Goal: Complete application form: Complete application form

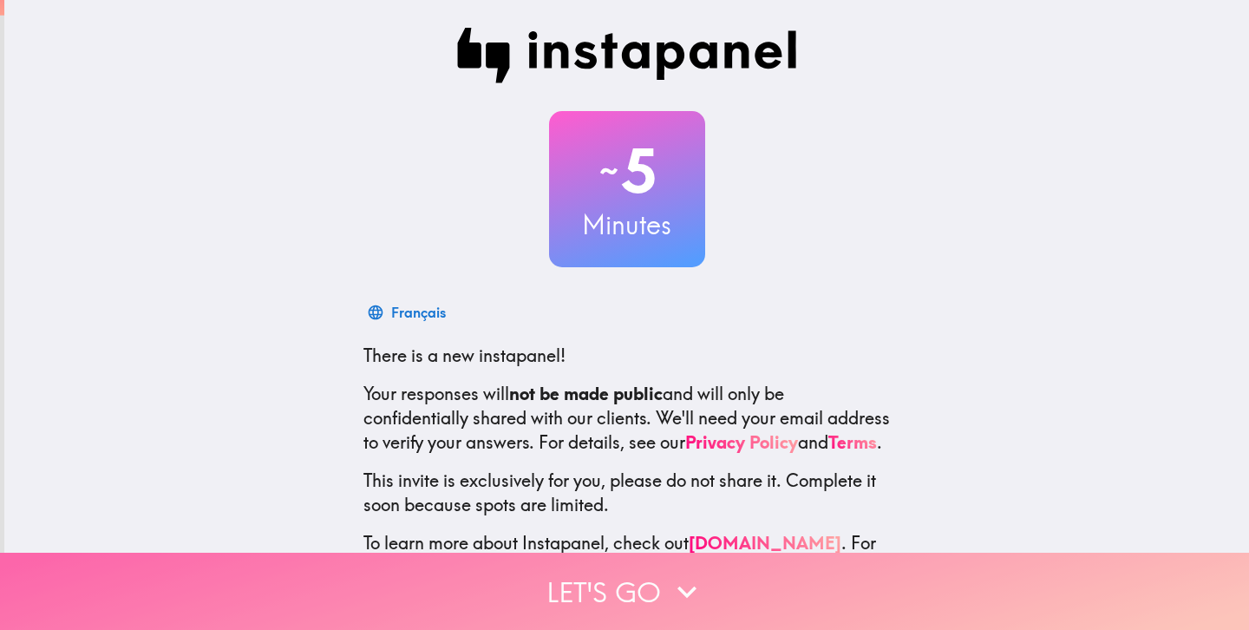
click at [690, 574] on icon "button" at bounding box center [687, 591] width 38 height 38
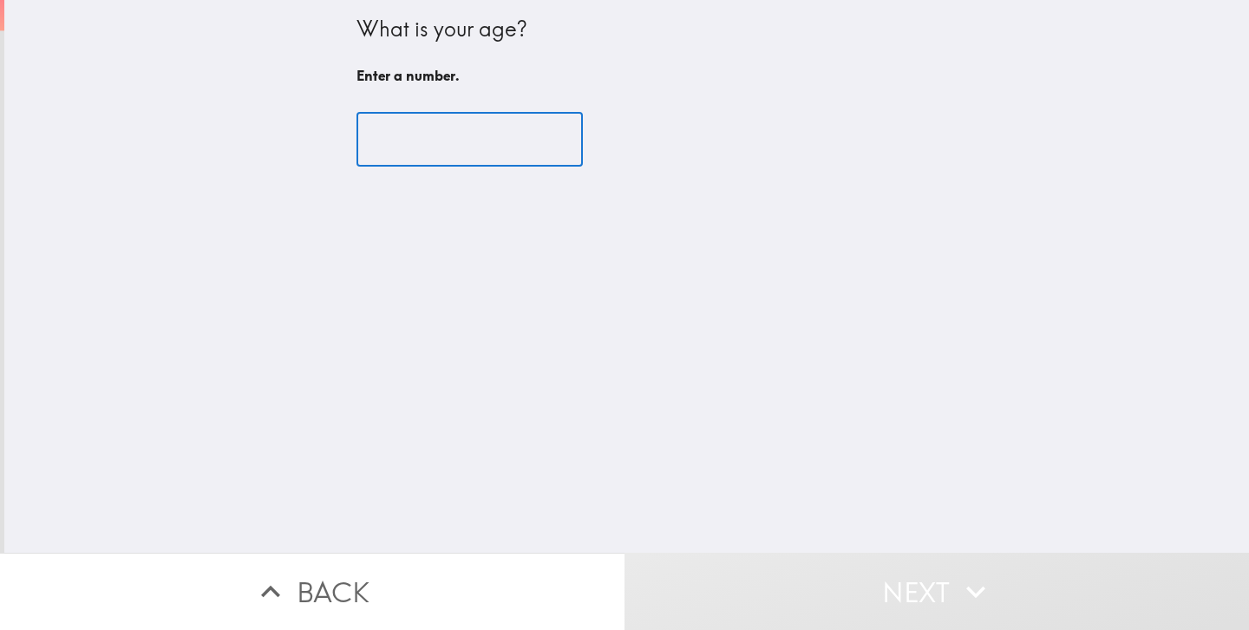
click at [497, 129] on input "number" at bounding box center [469, 140] width 226 height 54
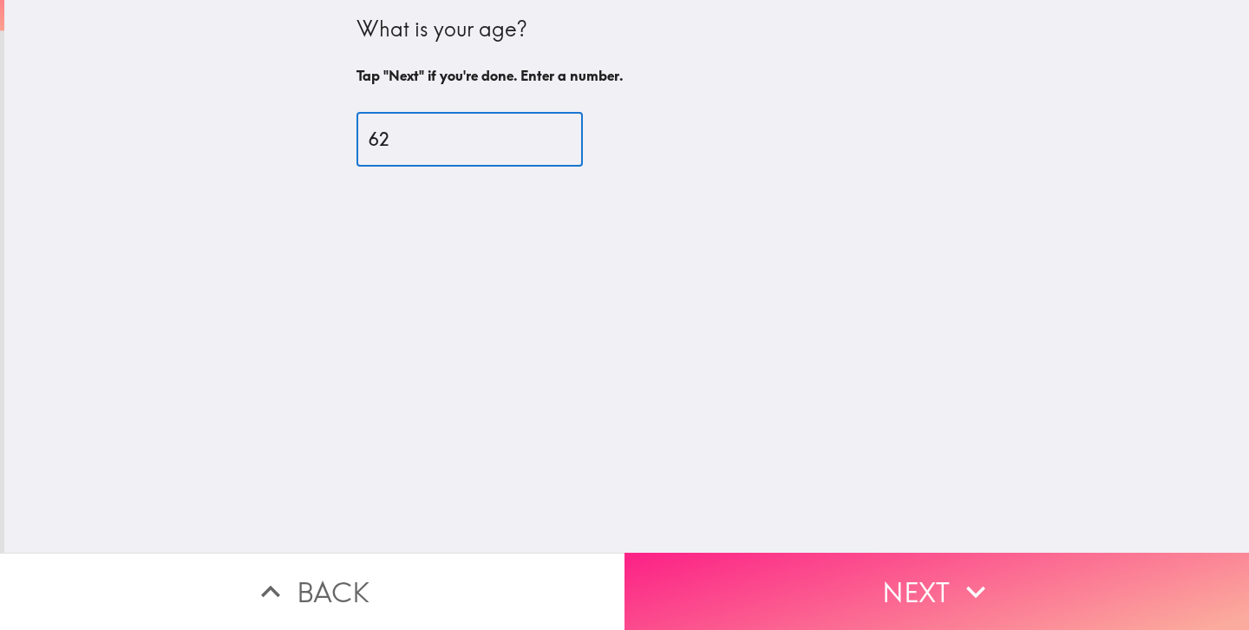
type input "62"
click at [879, 578] on button "Next" at bounding box center [936, 590] width 624 height 77
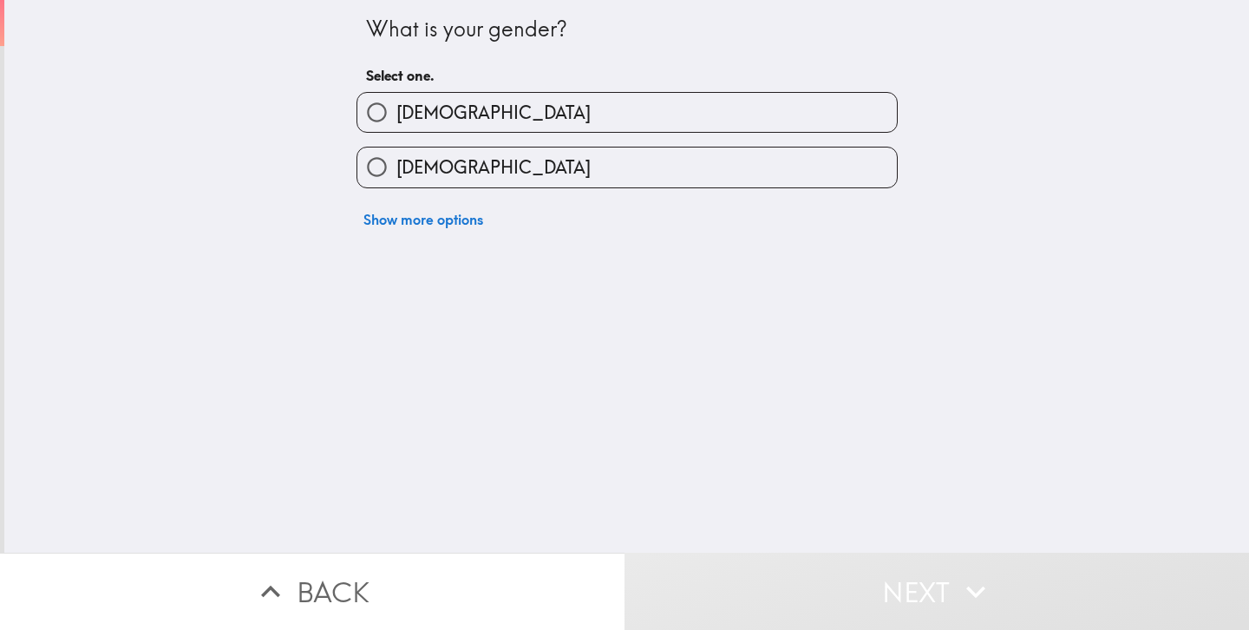
click at [652, 161] on label "[DEMOGRAPHIC_DATA]" at bounding box center [626, 166] width 539 height 39
click at [396, 161] on input "[DEMOGRAPHIC_DATA]" at bounding box center [376, 166] width 39 height 39
radio input "true"
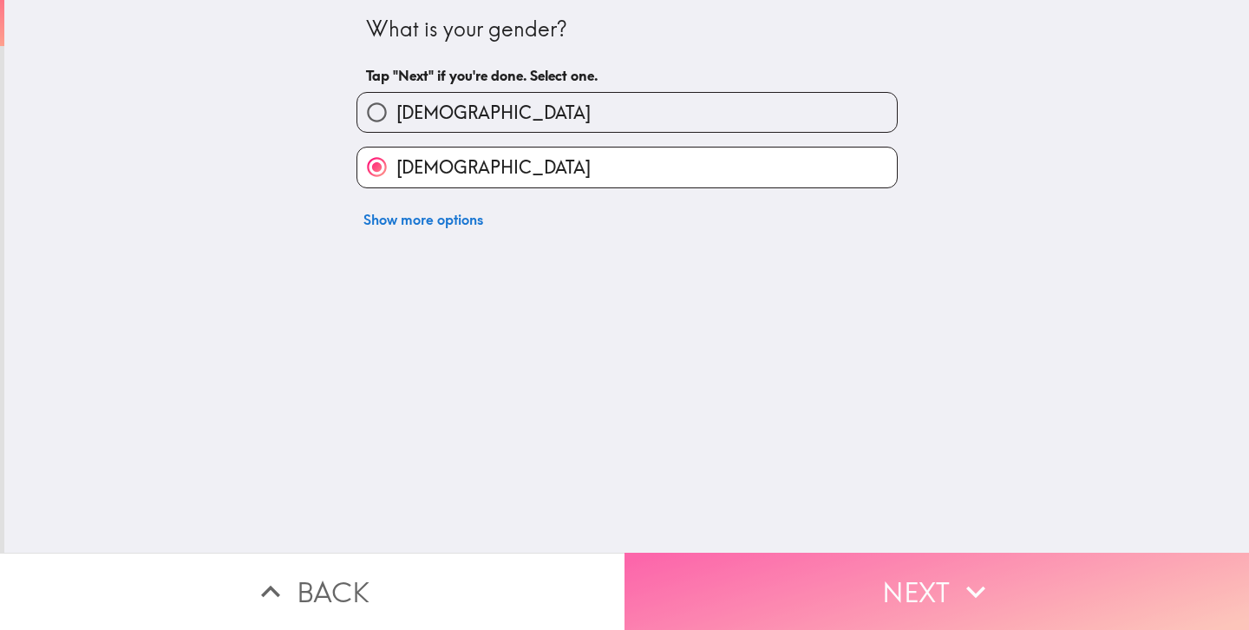
click at [860, 587] on button "Next" at bounding box center [936, 590] width 624 height 77
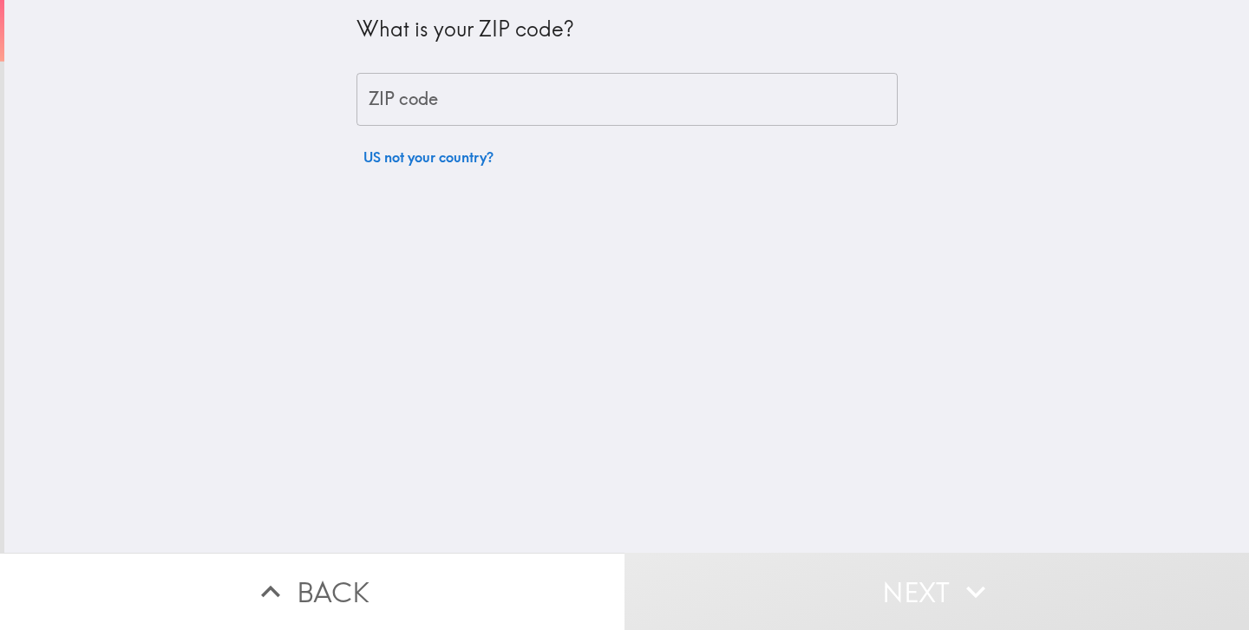
click at [571, 113] on input "ZIP code" at bounding box center [626, 100] width 541 height 54
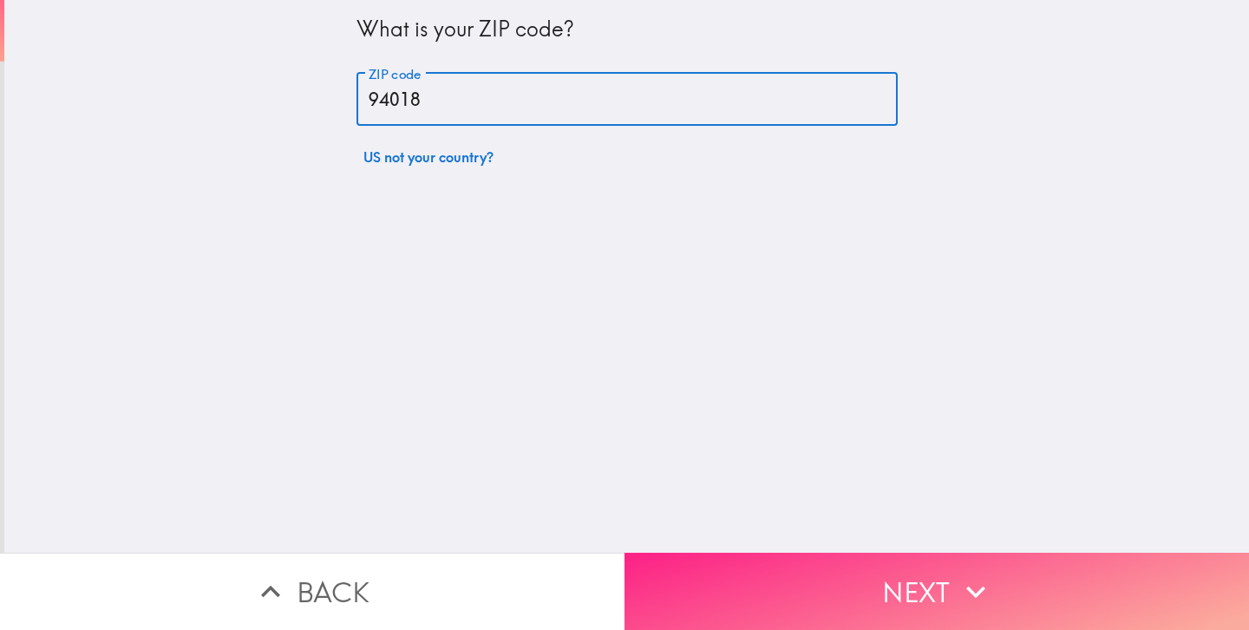
type input "94018"
click at [927, 598] on button "Next" at bounding box center [936, 590] width 624 height 77
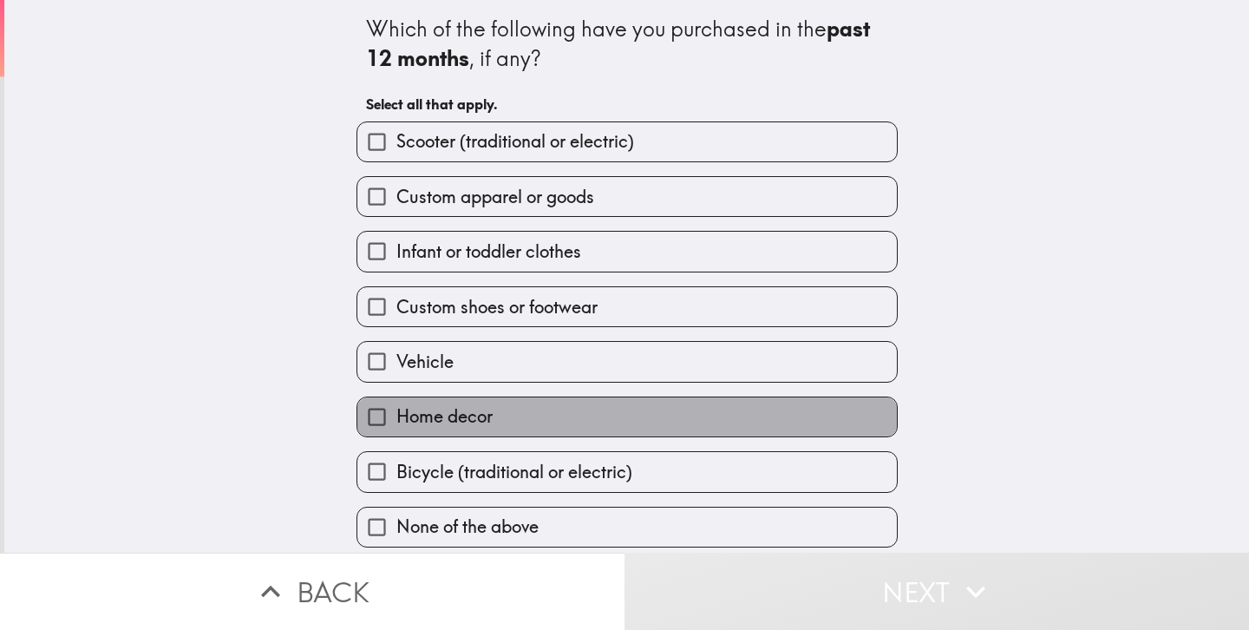
click at [653, 402] on label "Home decor" at bounding box center [626, 416] width 539 height 39
click at [396, 402] on input "Home decor" at bounding box center [376, 416] width 39 height 39
checkbox input "true"
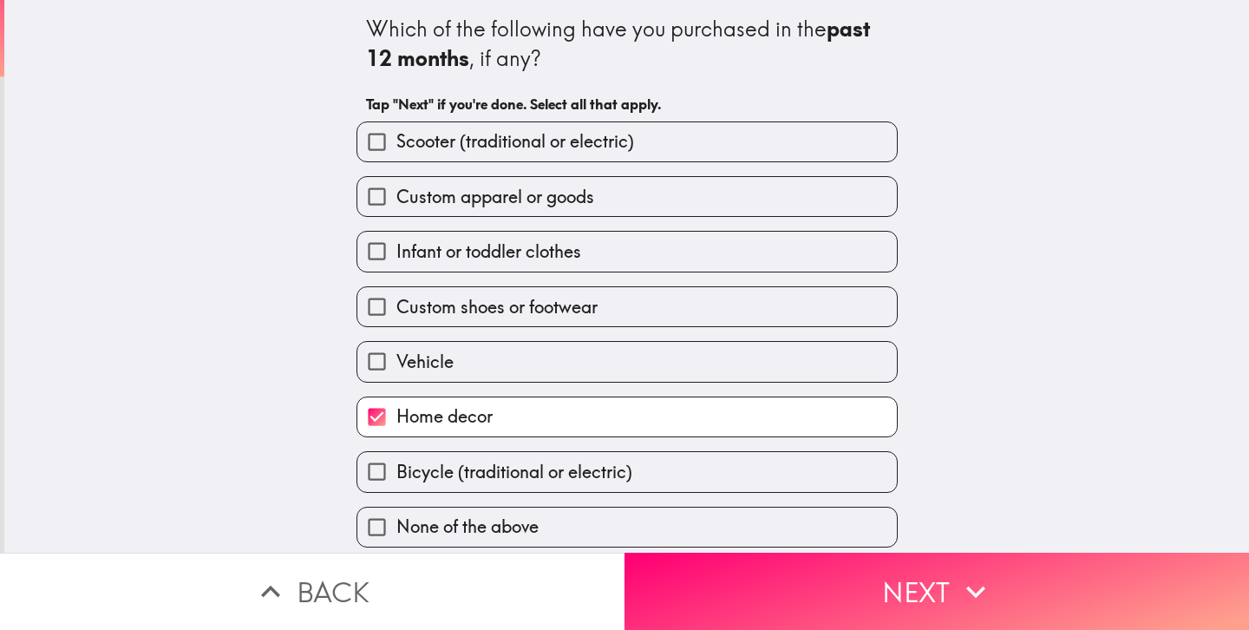
click at [656, 466] on label "Bicycle (traditional or electric)" at bounding box center [626, 471] width 539 height 39
click at [396, 466] on input "Bicycle (traditional or electric)" at bounding box center [376, 471] width 39 height 39
checkbox input "true"
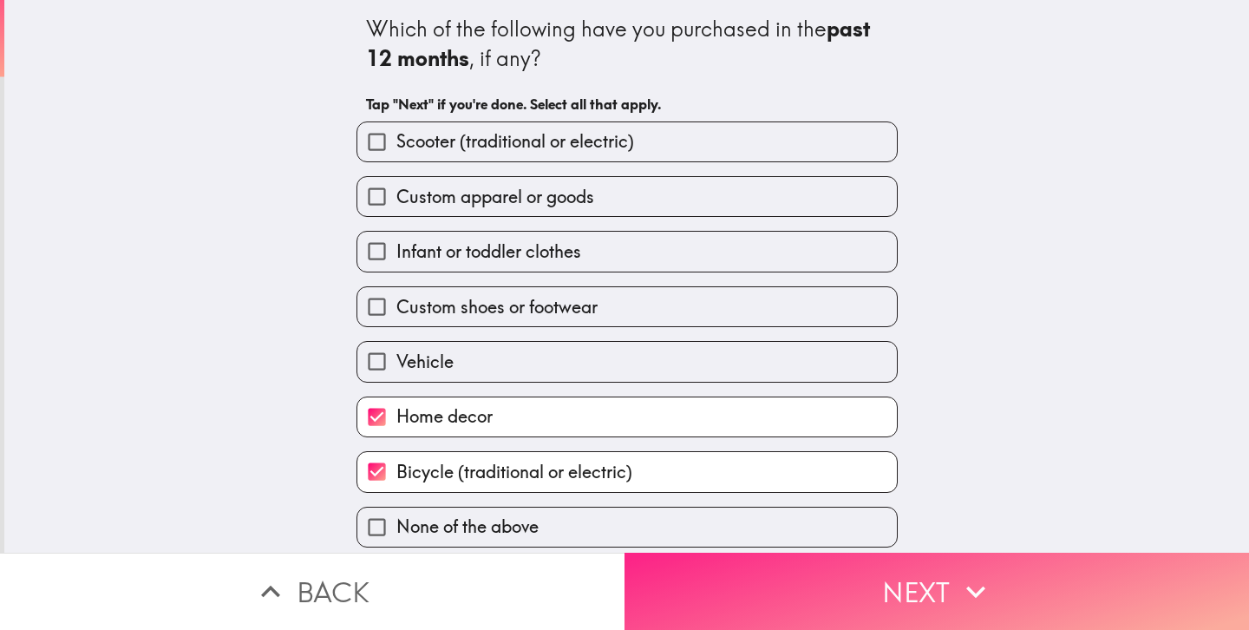
click at [755, 589] on button "Next" at bounding box center [936, 590] width 624 height 77
